Goal: Task Accomplishment & Management: Use online tool/utility

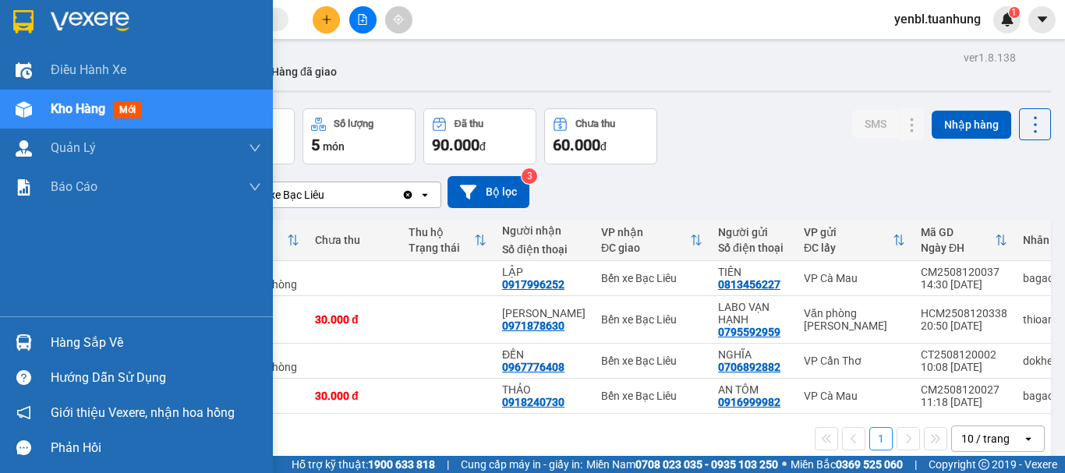
click at [65, 349] on div "Hàng sắp về" at bounding box center [156, 342] width 211 height 23
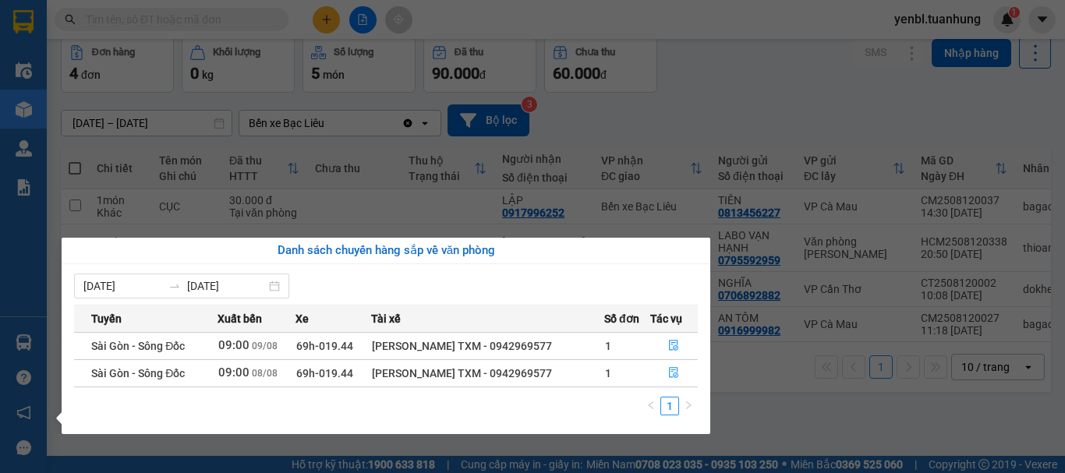
click at [15, 355] on div "Điều hành xe Kho hàng mới Quản [PERSON_NAME] lý chuyến Quản lý khách hàng Quản …" at bounding box center [23, 236] width 47 height 473
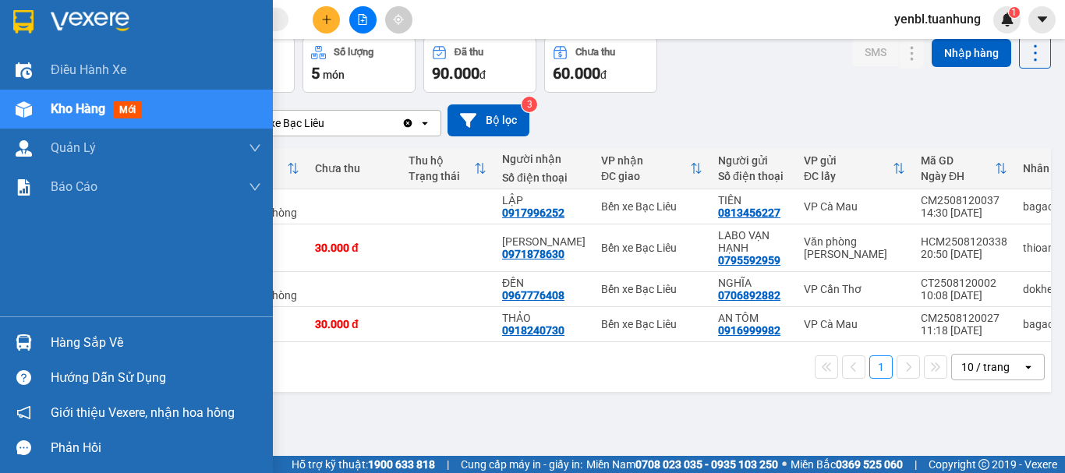
click at [80, 342] on div "Hàng sắp về" at bounding box center [156, 342] width 211 height 23
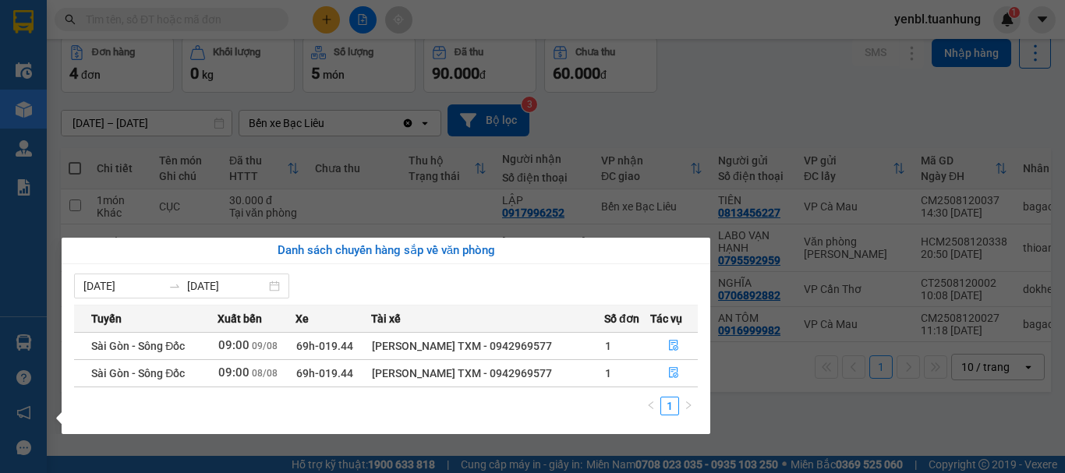
click at [673, 246] on div "Danh sách chuyến hàng sắp về văn phòng" at bounding box center [386, 251] width 624 height 19
click at [30, 352] on div "Điều hành xe Kho hàng mới Quản [PERSON_NAME] lý chuyến Quản lý khách hàng Quản …" at bounding box center [23, 236] width 47 height 473
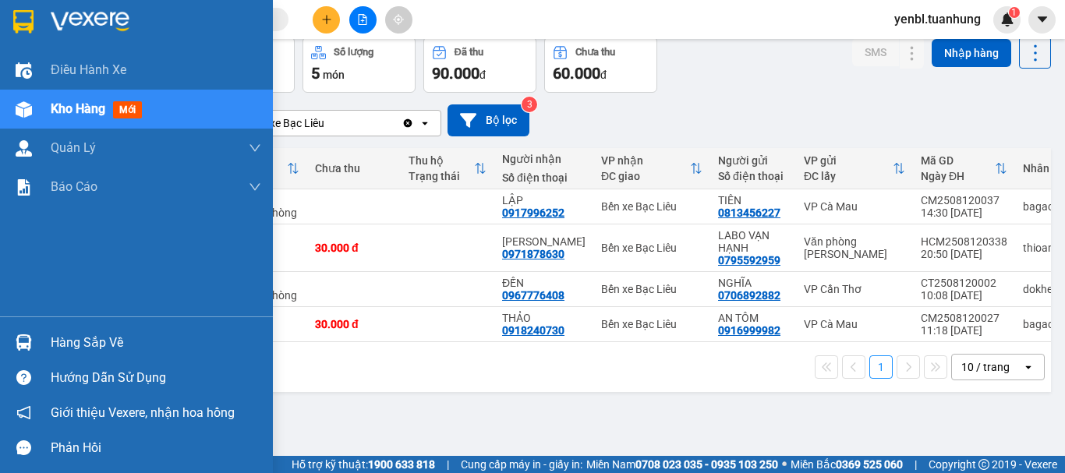
click at [38, 338] on div "Hàng sắp về" at bounding box center [136, 342] width 273 height 35
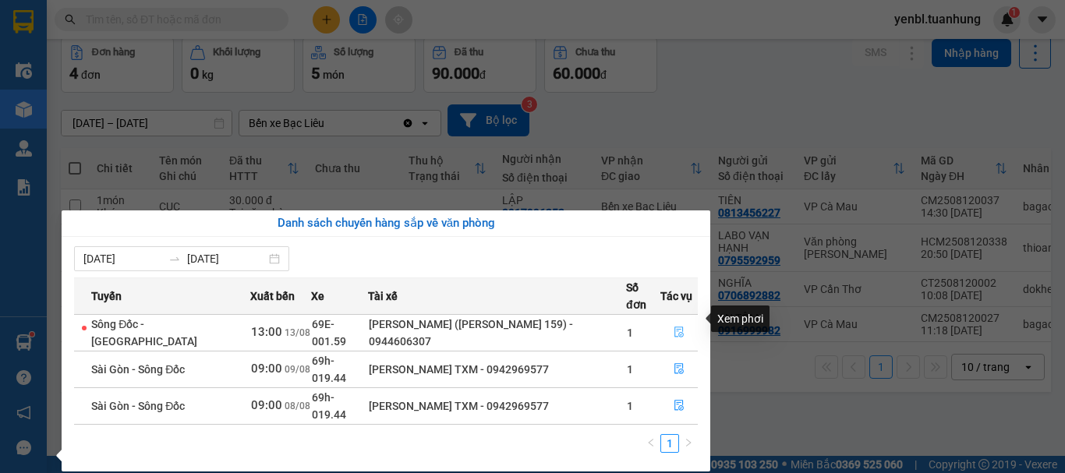
click at [674, 327] on icon "file-done" at bounding box center [679, 332] width 11 height 11
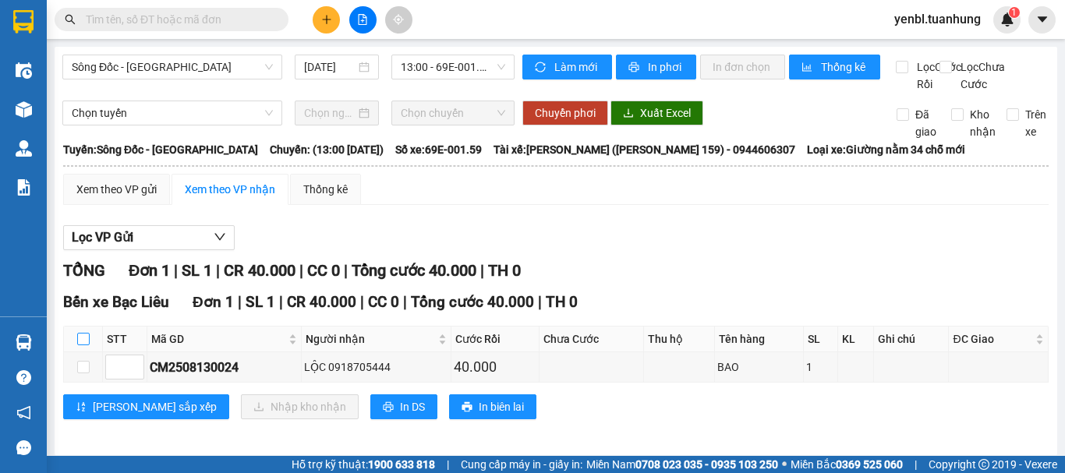
click at [85, 345] on input "checkbox" at bounding box center [83, 339] width 12 height 12
checkbox input "true"
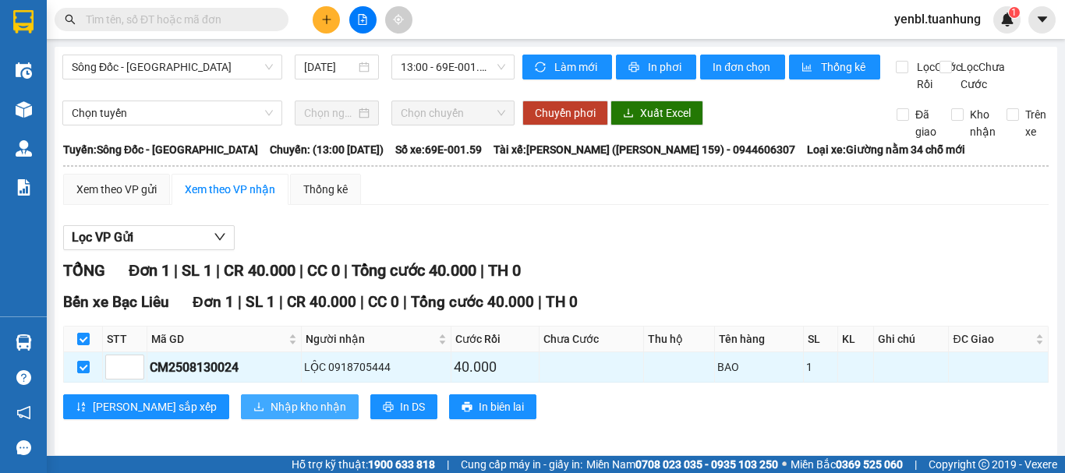
click at [271, 416] on span "Nhập kho nhận" at bounding box center [309, 406] width 76 height 17
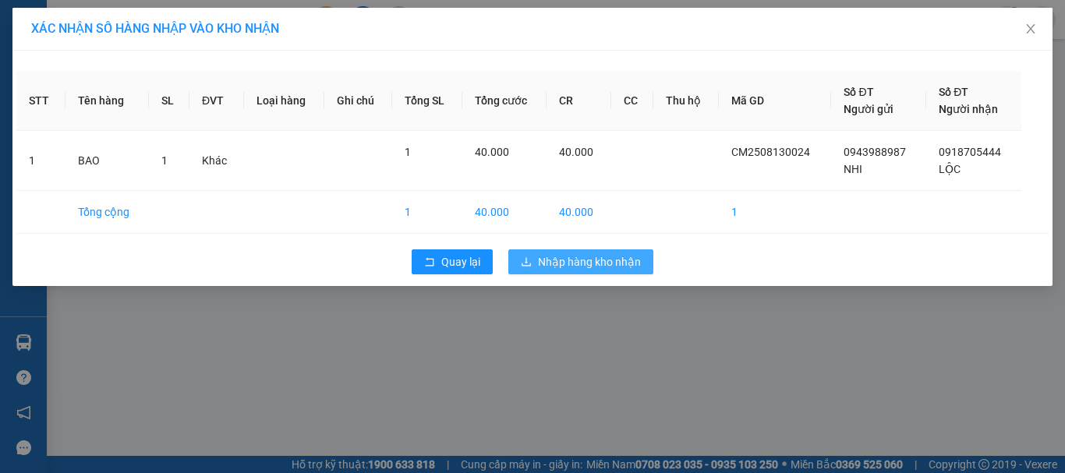
click at [559, 266] on span "Nhập hàng kho nhận" at bounding box center [589, 261] width 103 height 17
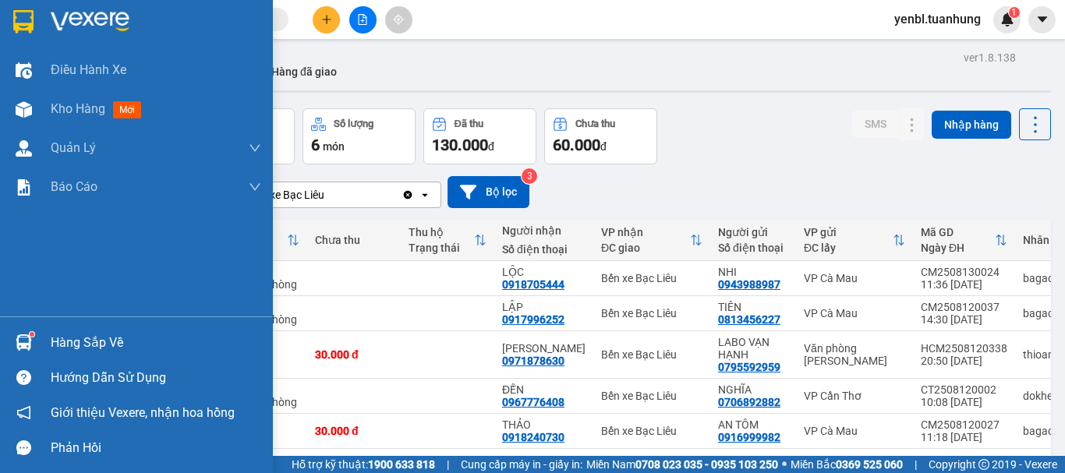
click at [92, 331] on div "Hàng sắp về" at bounding box center [156, 342] width 211 height 23
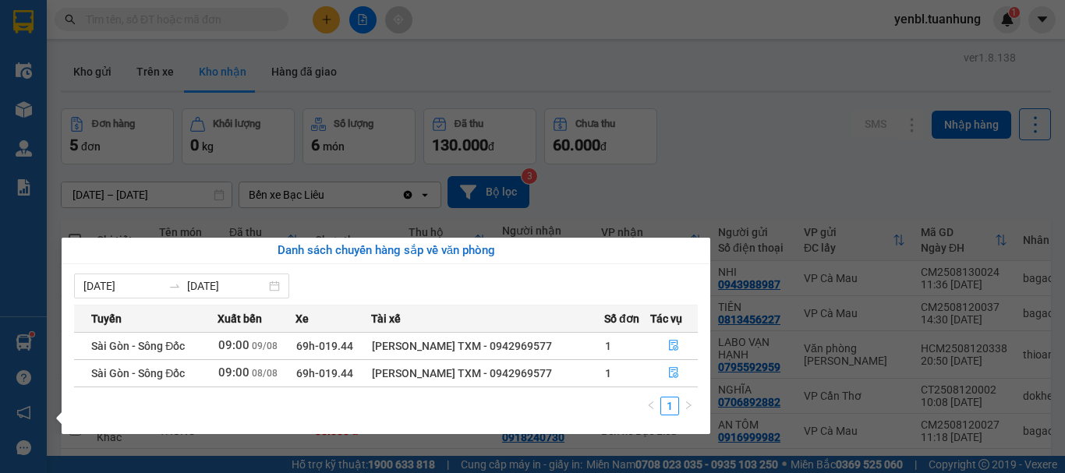
click at [728, 322] on section "Kết quả tìm kiếm ( 0 ) Bộ lọc No Data yenbl.tuanhung 1 Điều hành xe Kho hàng mớ…" at bounding box center [532, 236] width 1065 height 473
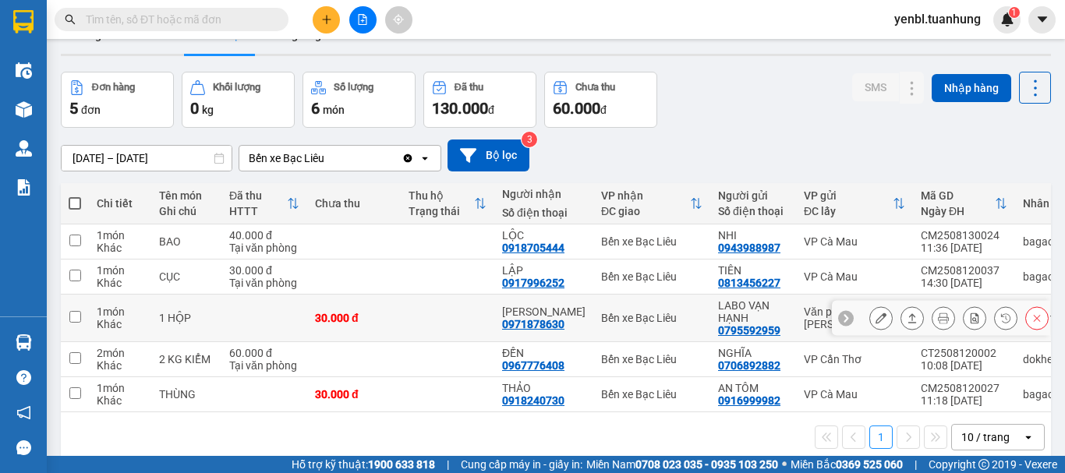
scroll to position [72, 0]
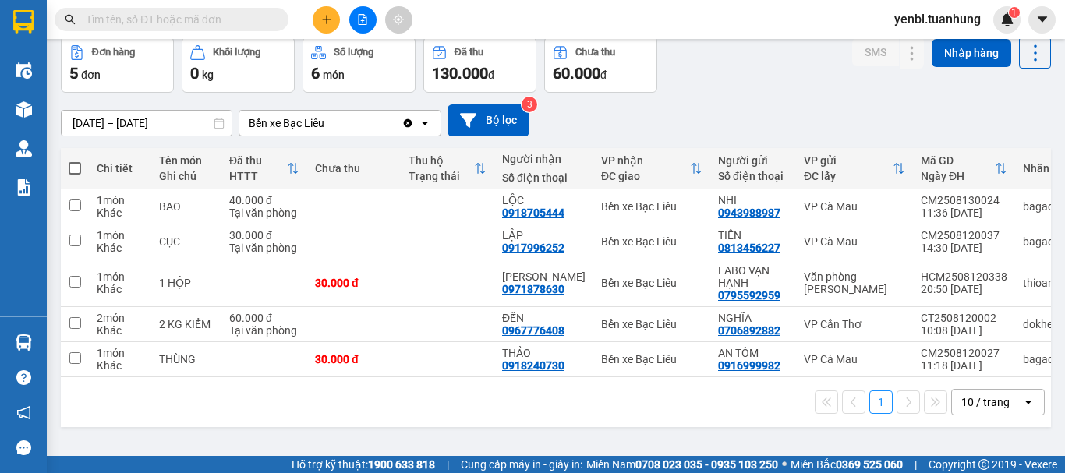
click at [184, 20] on input "text" at bounding box center [178, 19] width 184 height 17
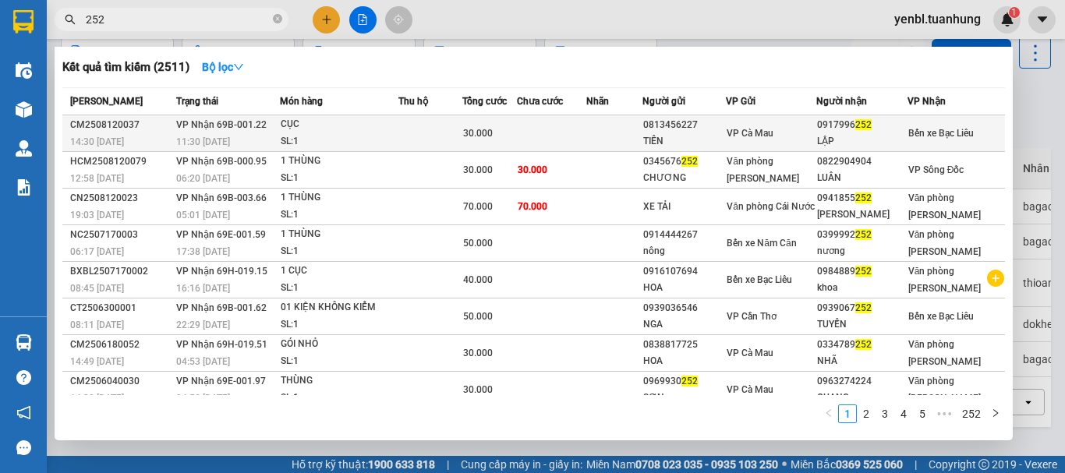
type input "252"
click at [773, 135] on span "VP Cà Mau" at bounding box center [750, 133] width 47 height 11
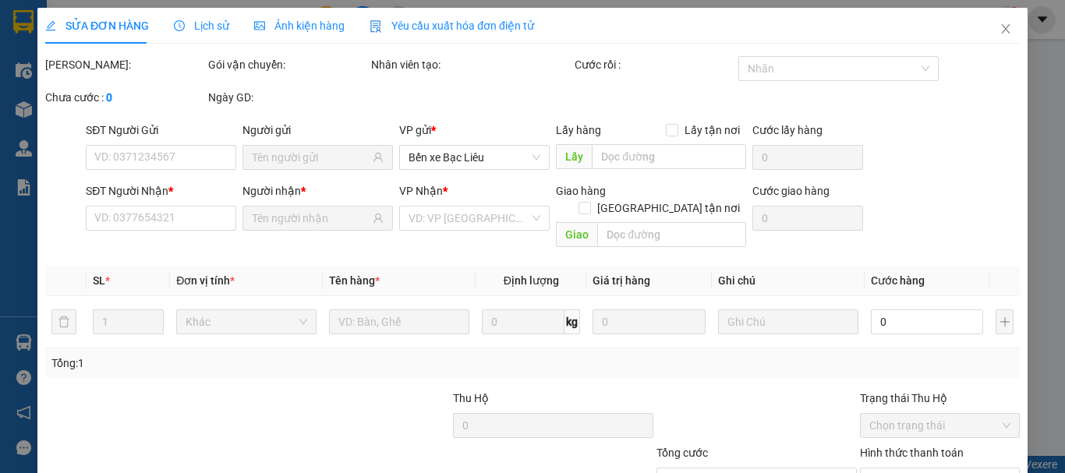
type input "0813456227"
type input "TIÊN"
type input "0917996252"
type input "LẬP"
type input "30.000"
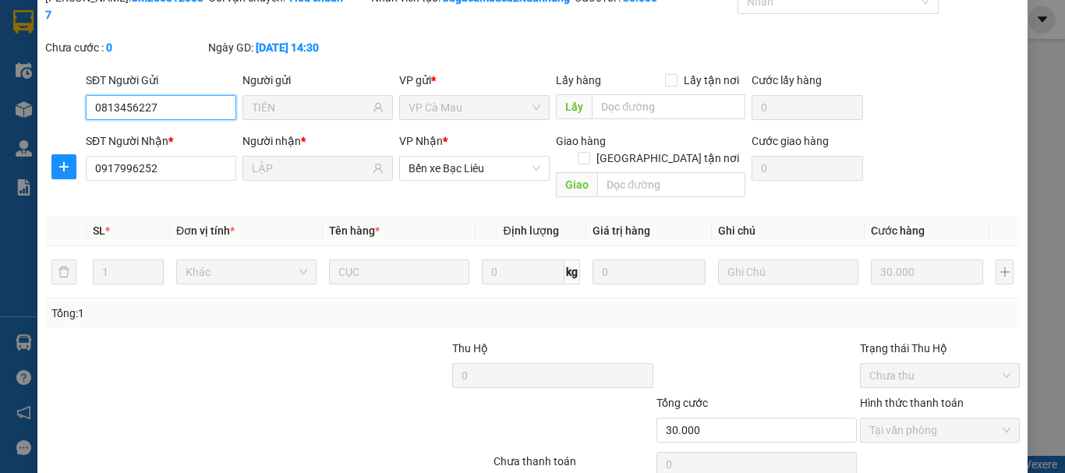
scroll to position [124, 0]
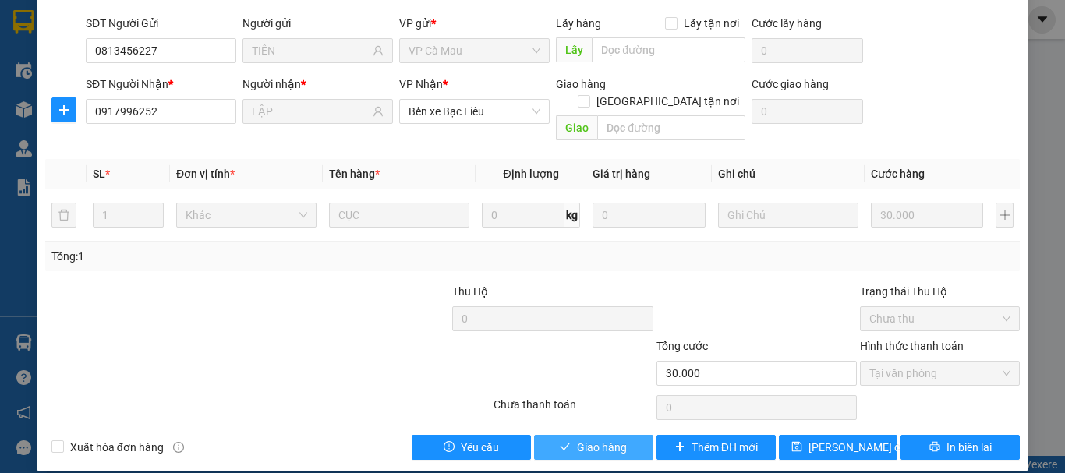
click at [633, 435] on button "Giao hàng" at bounding box center [593, 447] width 119 height 25
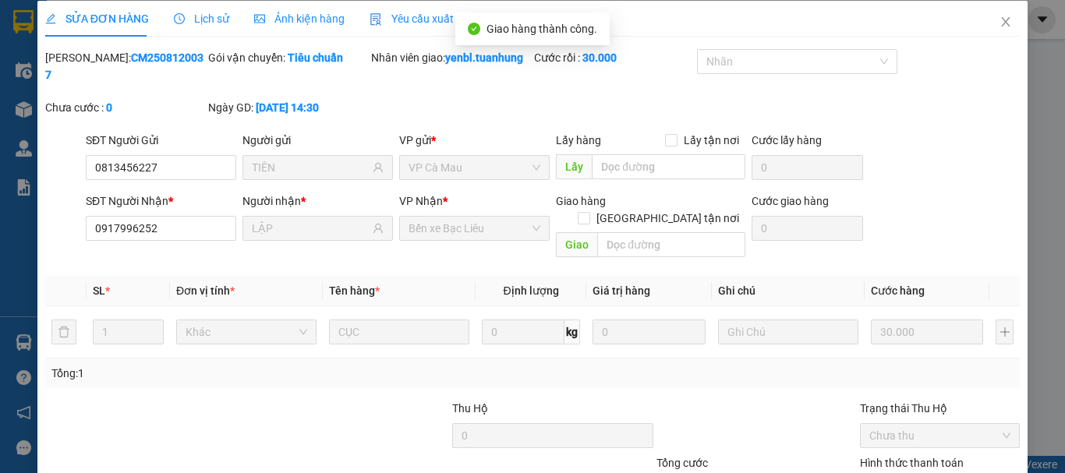
scroll to position [0, 0]
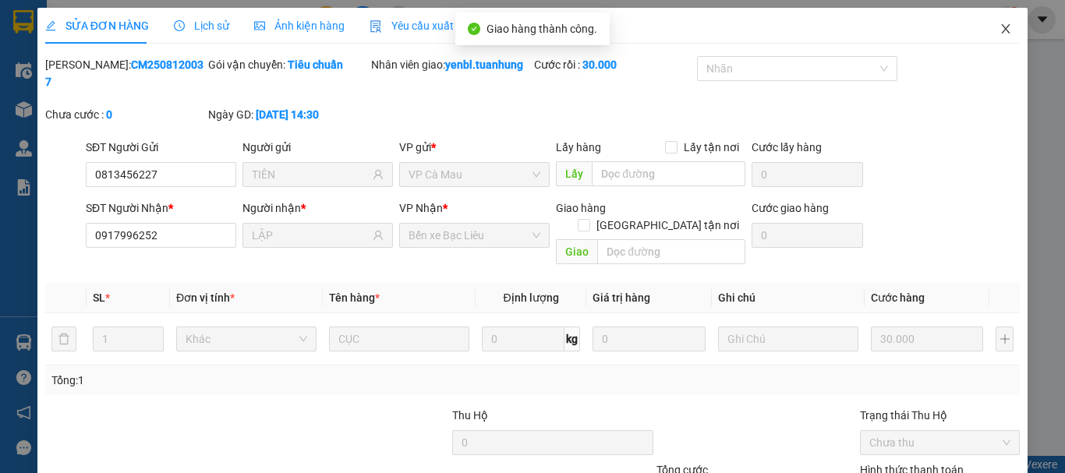
click at [1000, 27] on icon "close" at bounding box center [1006, 29] width 12 height 12
